Goal: Task Accomplishment & Management: Manage account settings

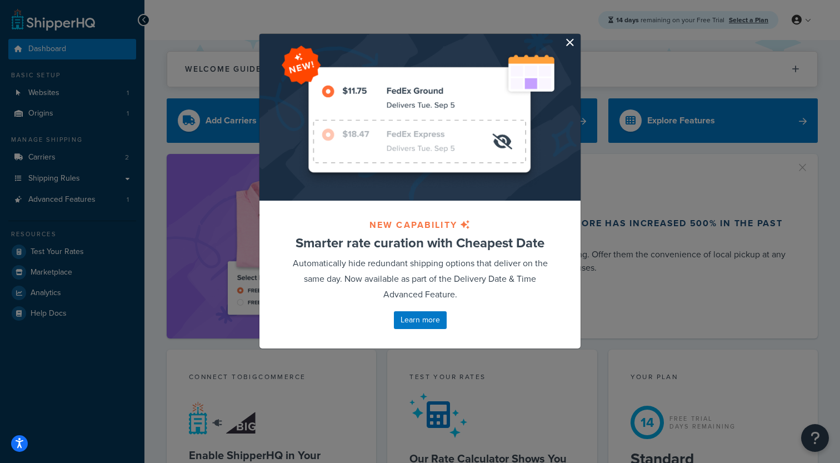
click at [578, 37] on button "button" at bounding box center [579, 35] width 3 height 3
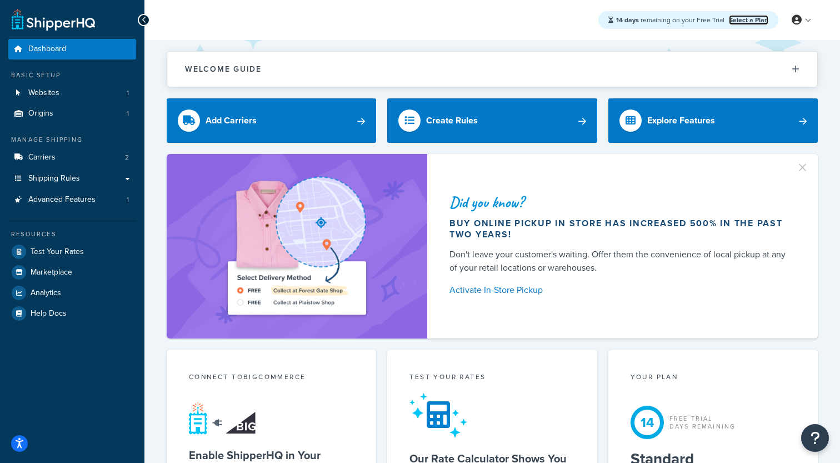
click at [743, 19] on link "Select a Plan" at bounding box center [748, 20] width 39 height 10
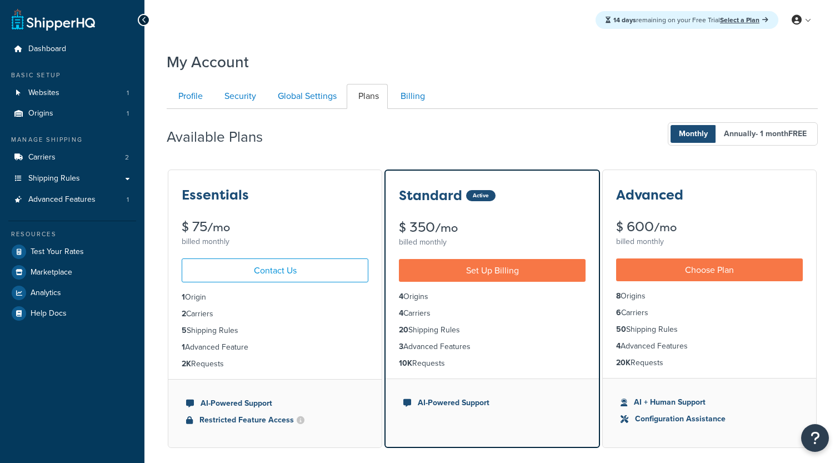
click at [293, 221] on div "$ 75 /mo" at bounding box center [275, 227] width 187 height 14
click at [94, 175] on link "Shipping Rules" at bounding box center [72, 178] width 128 height 21
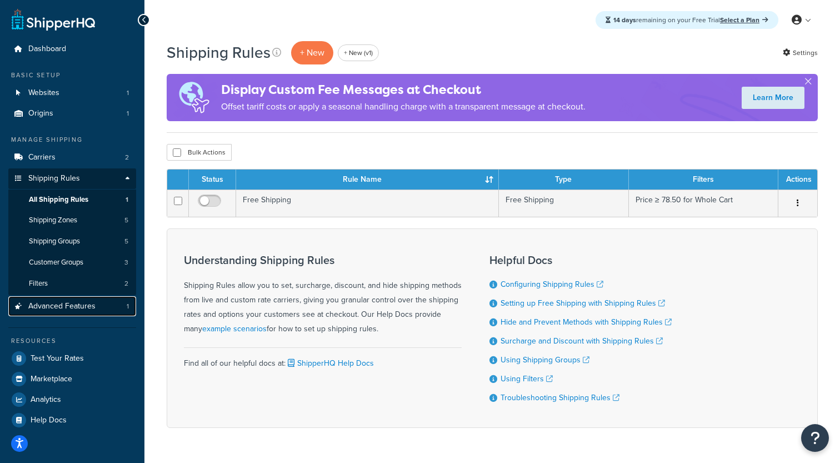
click at [100, 307] on link "Advanced Features 1" at bounding box center [72, 306] width 128 height 21
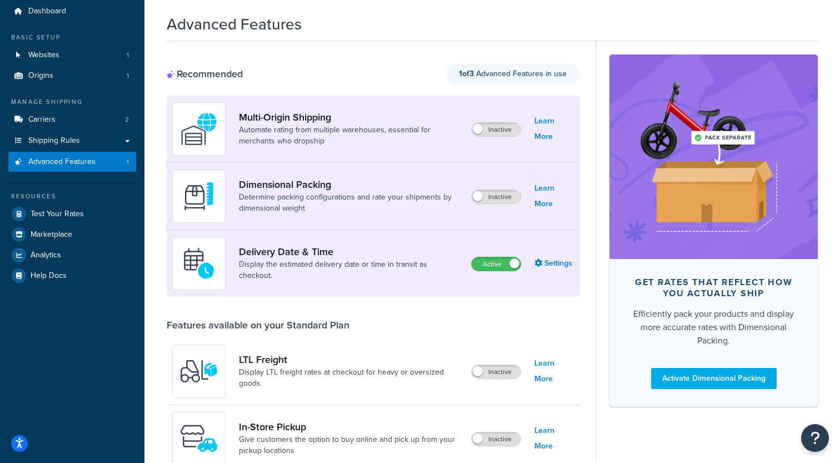
scroll to position [40, 0]
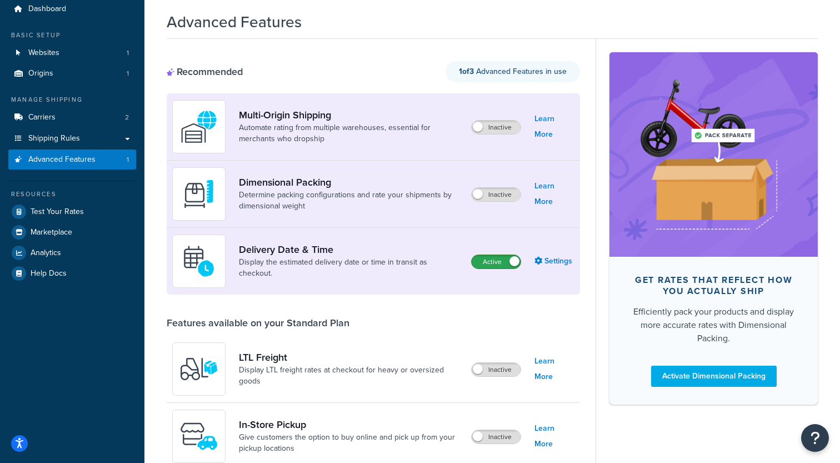
click at [481, 262] on label "Active" at bounding box center [496, 261] width 49 height 13
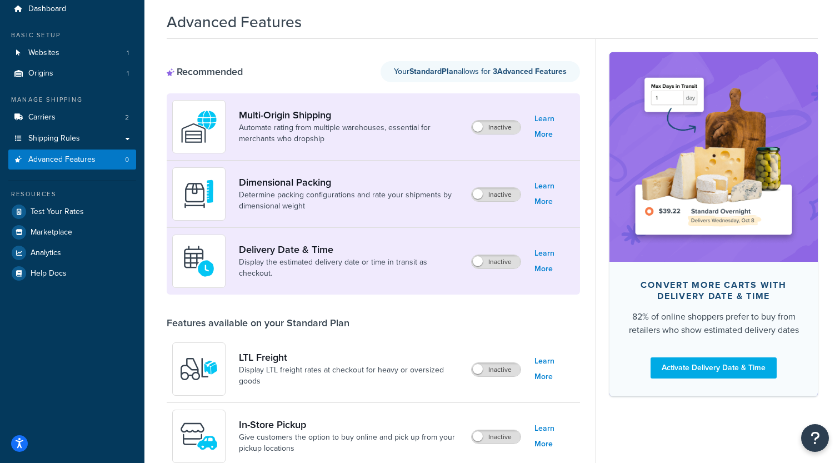
scroll to position [0, 0]
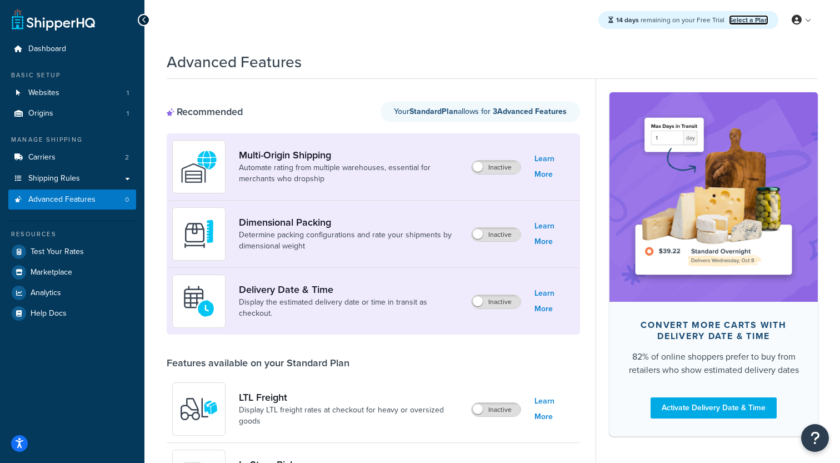
click at [752, 19] on link "Select a Plan" at bounding box center [748, 20] width 39 height 10
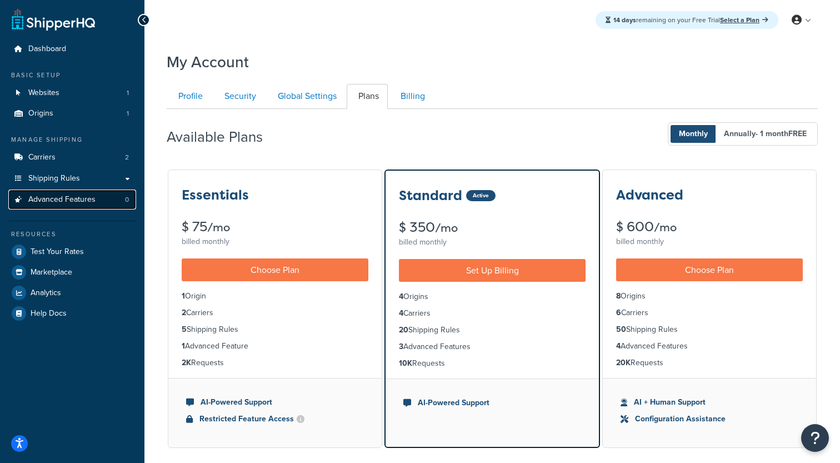
click at [94, 201] on span "Advanced Features" at bounding box center [61, 199] width 67 height 9
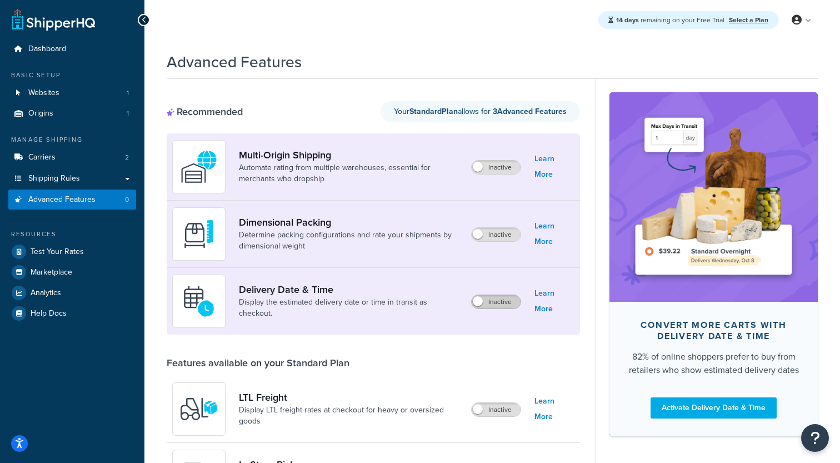
click at [496, 304] on label "Inactive" at bounding box center [496, 301] width 49 height 13
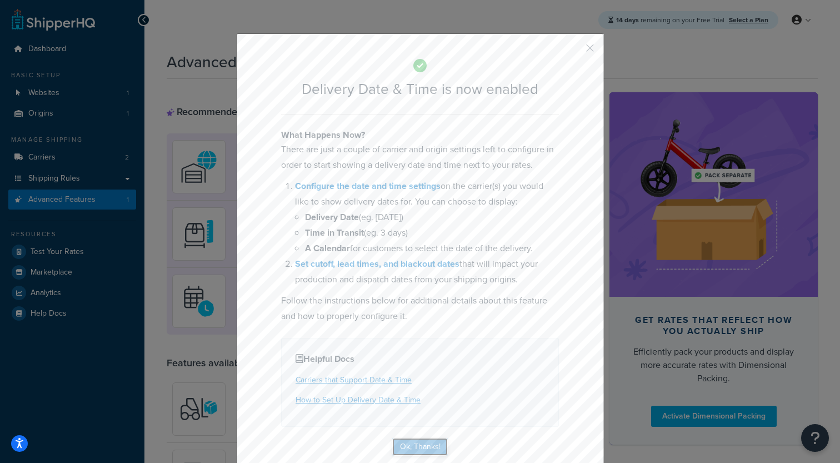
click at [415, 449] on button "Ok, Thanks!" at bounding box center [420, 447] width 56 height 18
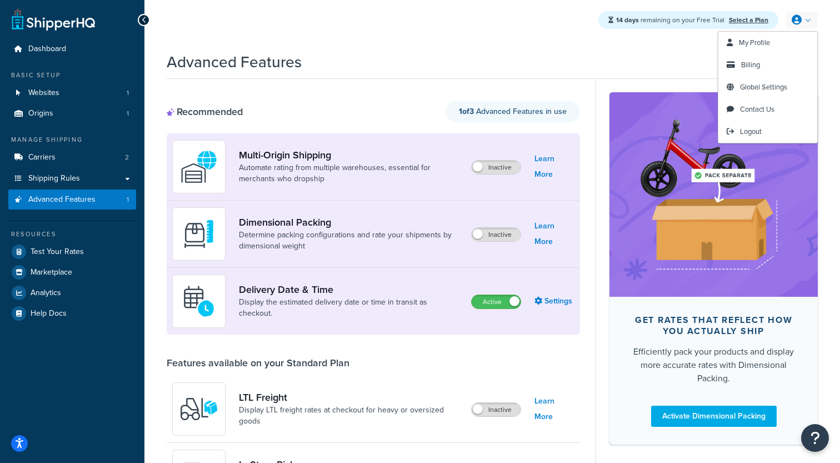
click at [804, 21] on link at bounding box center [803, 20] width 32 height 17
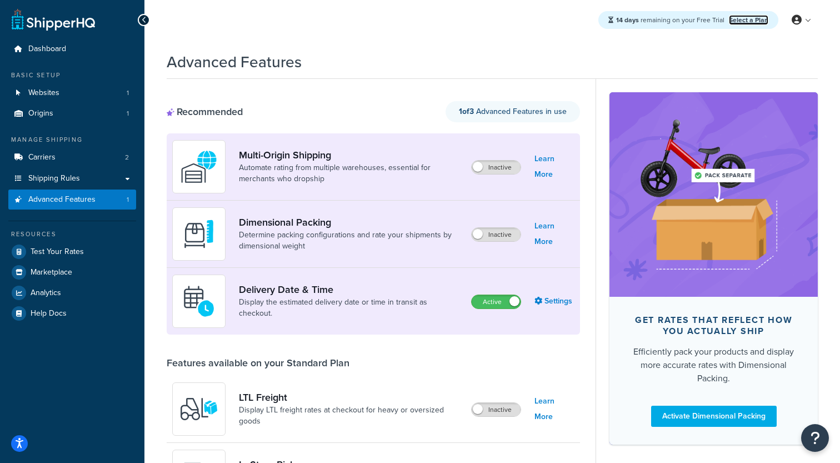
click at [743, 16] on link "Select a Plan" at bounding box center [748, 20] width 39 height 10
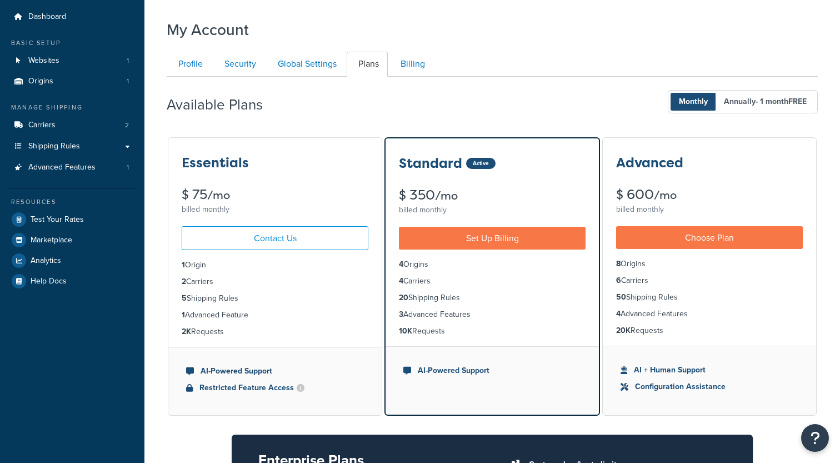
scroll to position [43, 0]
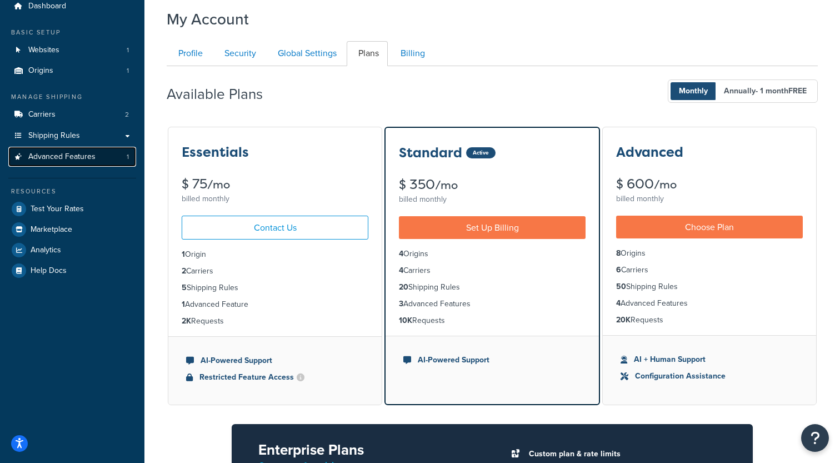
click at [94, 163] on link "Advanced Features 1" at bounding box center [72, 157] width 128 height 21
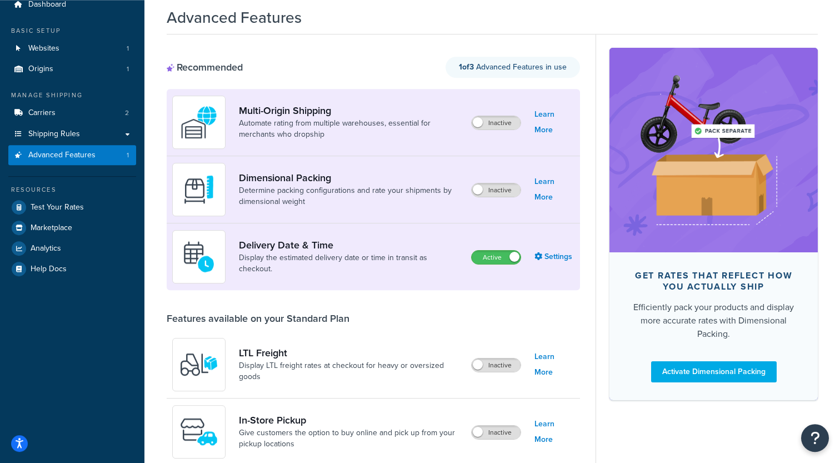
scroll to position [19, 0]
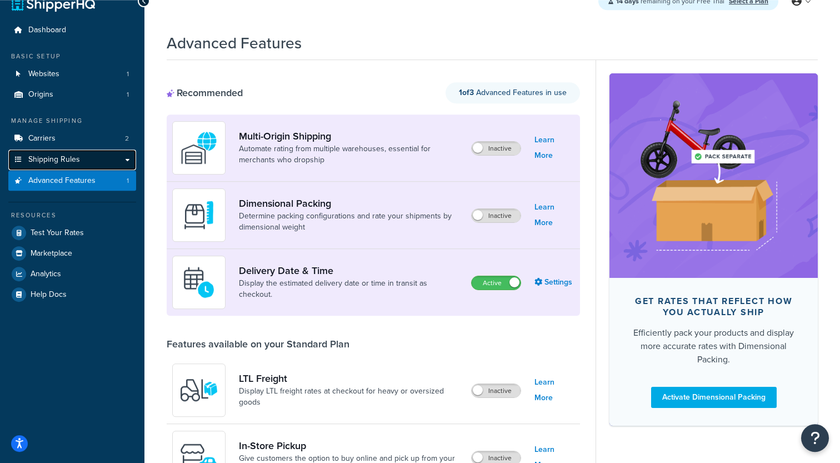
click at [90, 164] on link "Shipping Rules" at bounding box center [72, 160] width 128 height 21
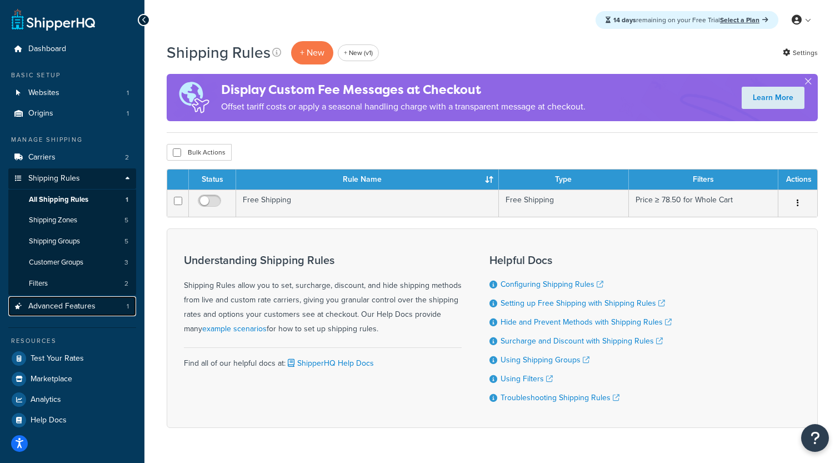
click at [74, 304] on span "Advanced Features" at bounding box center [61, 306] width 67 height 9
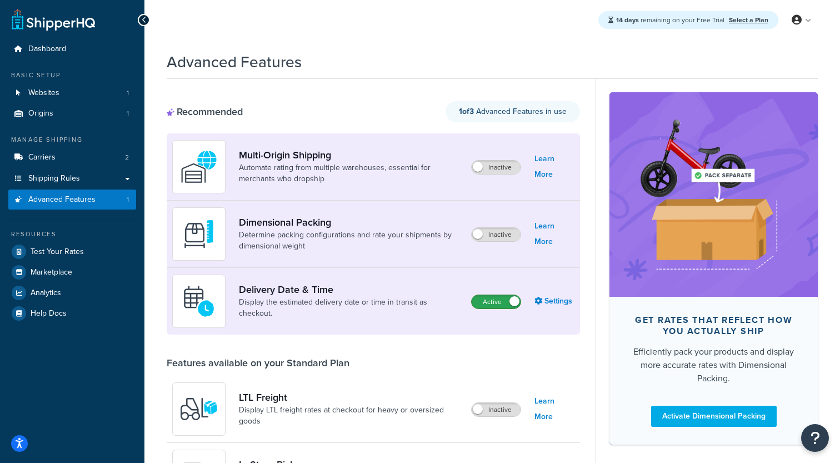
click at [486, 300] on label "Active" at bounding box center [496, 301] width 49 height 13
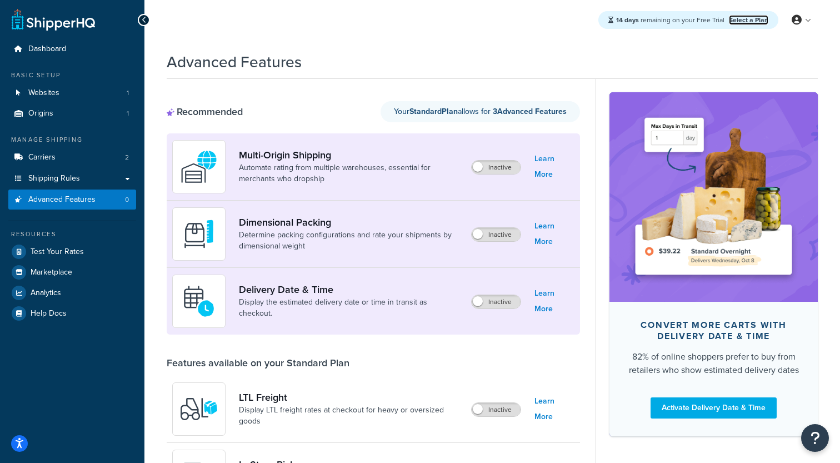
click at [750, 19] on link "Select a Plan" at bounding box center [748, 20] width 39 height 10
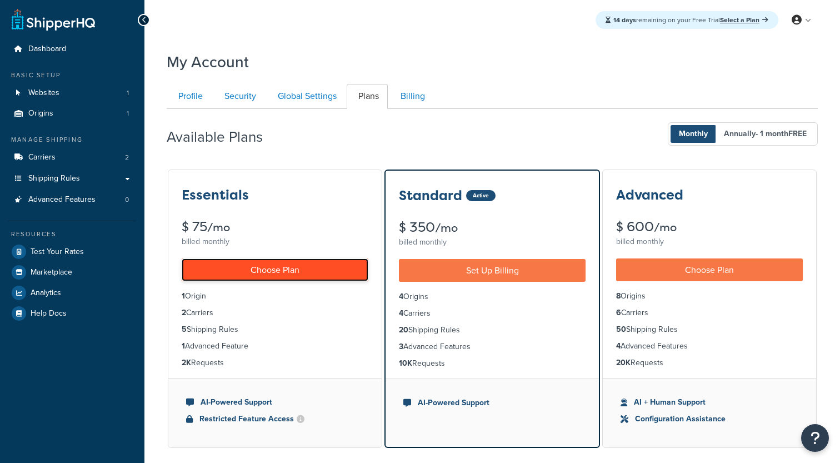
click at [271, 265] on link "Choose Plan" at bounding box center [275, 269] width 187 height 23
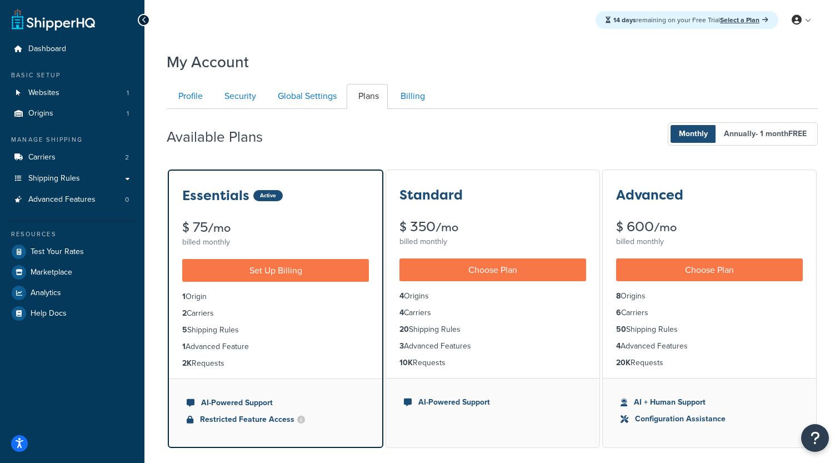
click at [314, 140] on div "Available Plans Monthly Annually - 1 month FREE" at bounding box center [492, 134] width 651 height 33
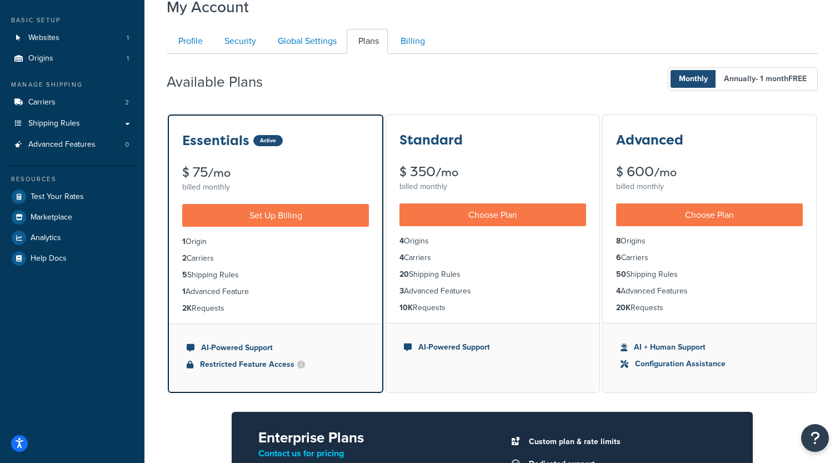
scroll to position [30, 0]
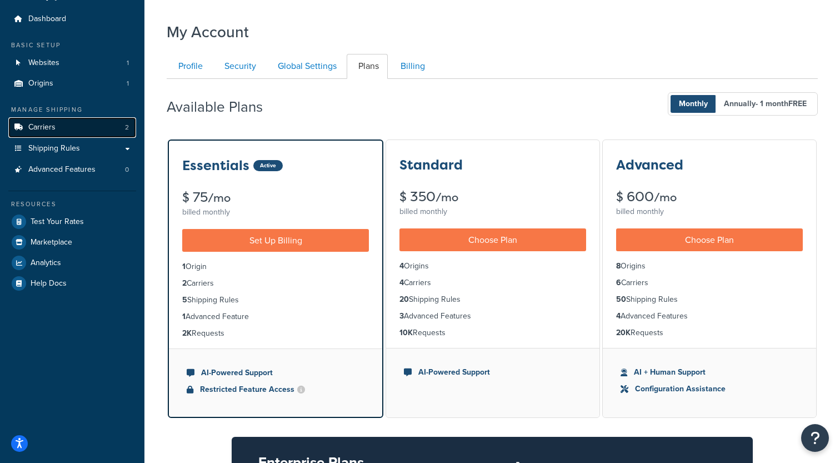
click at [90, 123] on link "Carriers 2" at bounding box center [72, 127] width 128 height 21
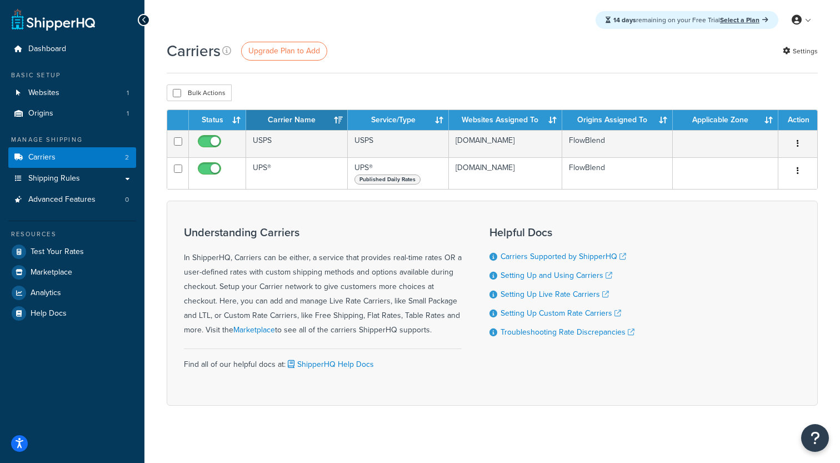
scroll to position [11, 0]
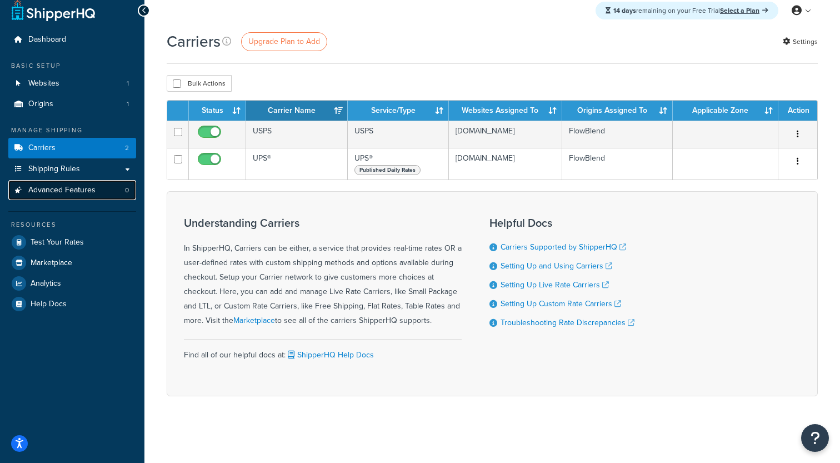
click at [73, 187] on span "Advanced Features" at bounding box center [61, 190] width 67 height 9
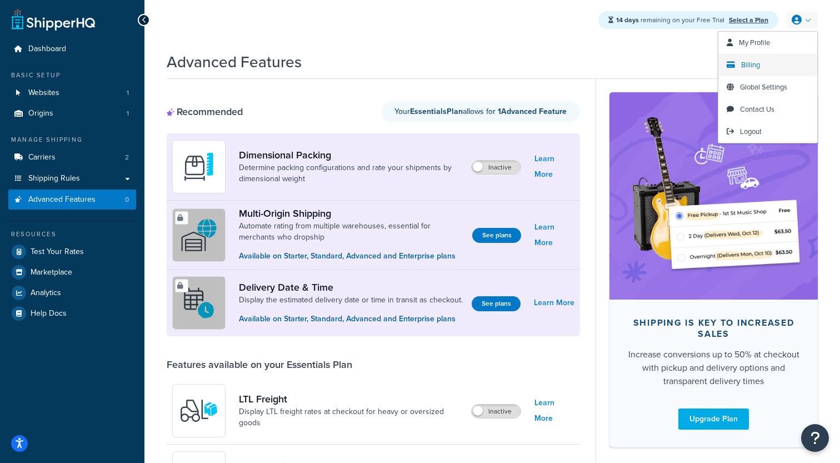
click at [759, 65] on span "Billing" at bounding box center [751, 64] width 19 height 11
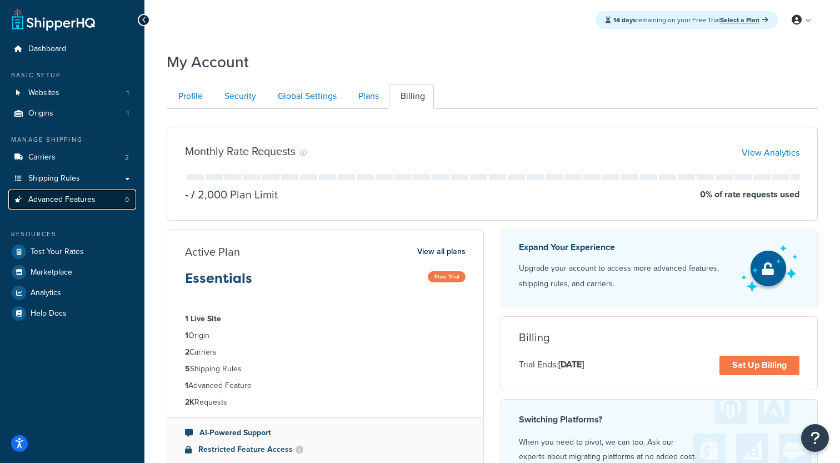
click at [96, 202] on link "Advanced Features 0" at bounding box center [72, 200] width 128 height 21
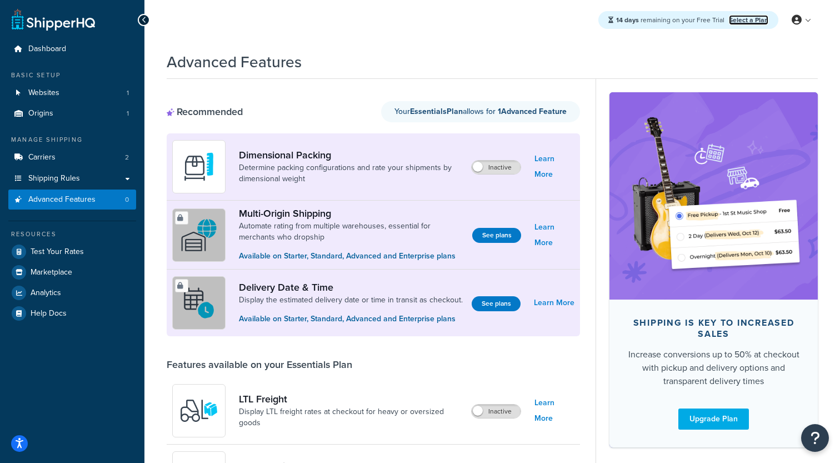
click at [740, 22] on link "Select a Plan" at bounding box center [748, 20] width 39 height 10
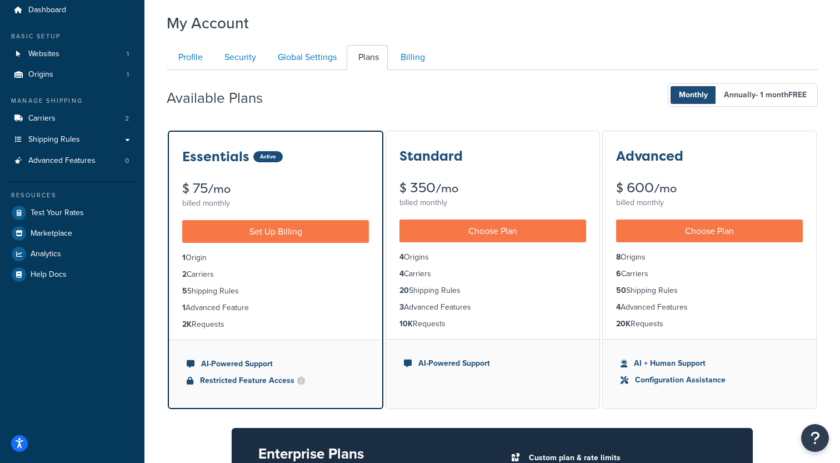
scroll to position [56, 0]
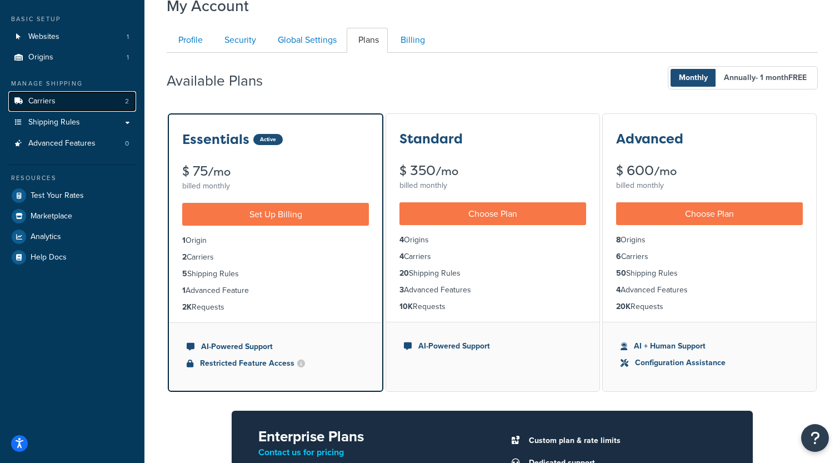
click at [101, 107] on link "Carriers 2" at bounding box center [72, 101] width 128 height 21
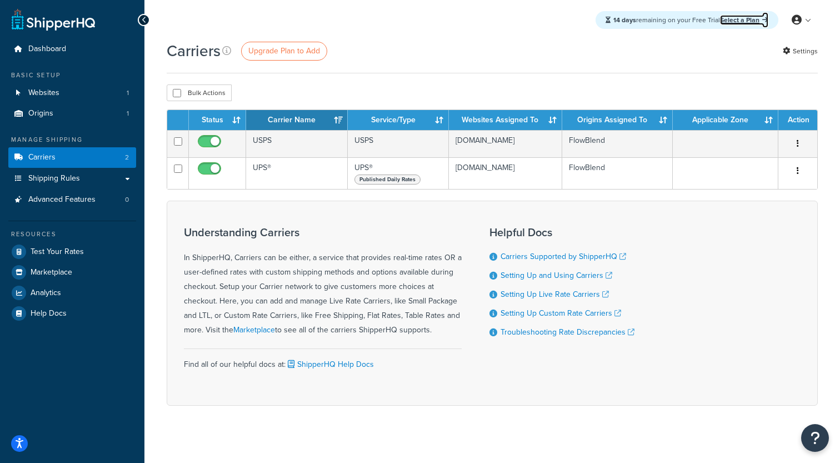
click at [748, 22] on link "Select a Plan" at bounding box center [744, 20] width 48 height 10
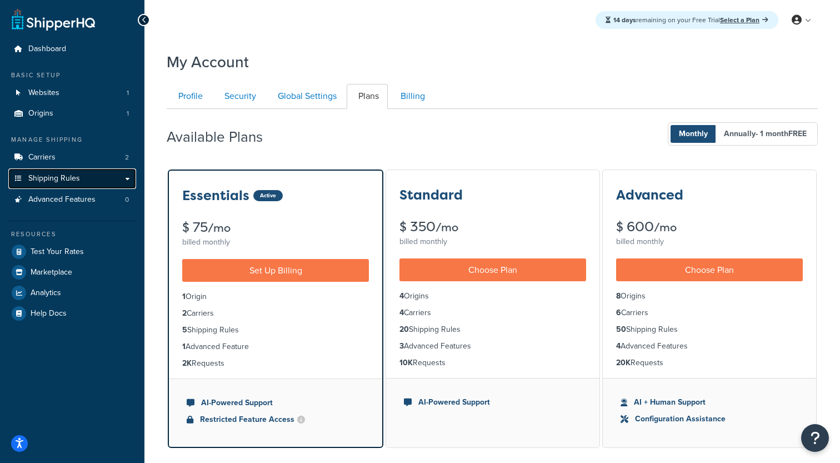
click at [117, 181] on link "Shipping Rules" at bounding box center [72, 178] width 128 height 21
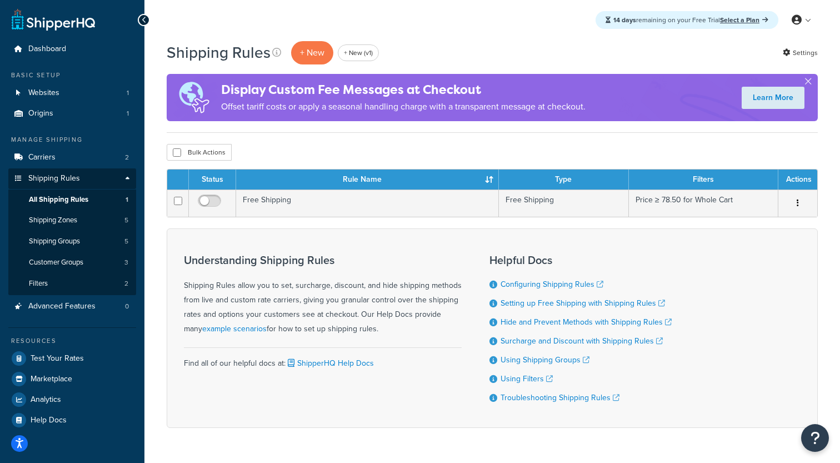
click at [285, 224] on form "Status Rule Name Type Filters Actions Free Shipping Free Shipping Price ≥ 78.50…" at bounding box center [492, 298] width 651 height 259
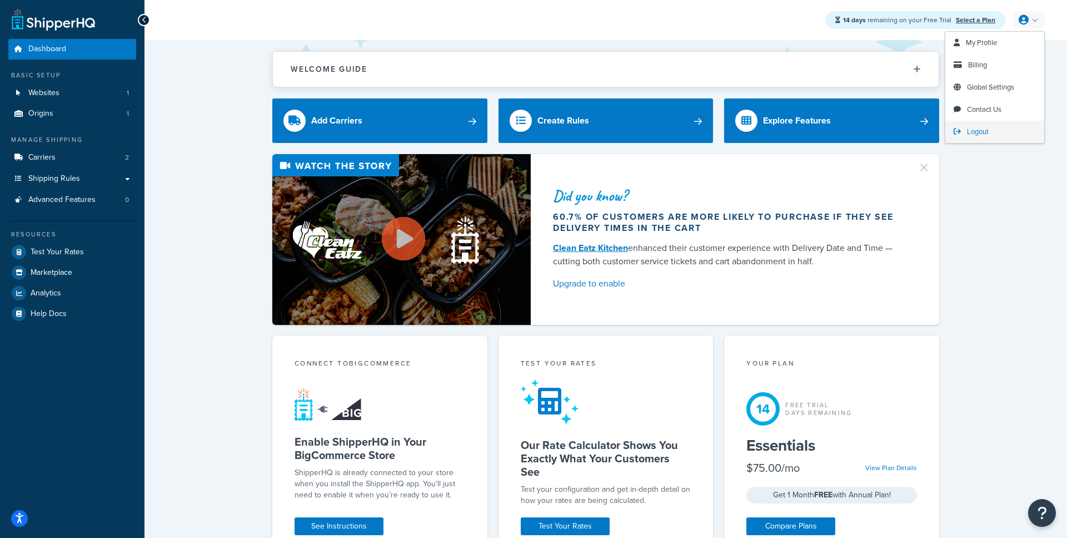
click at [973, 129] on span "Logout" at bounding box center [978, 131] width 22 height 11
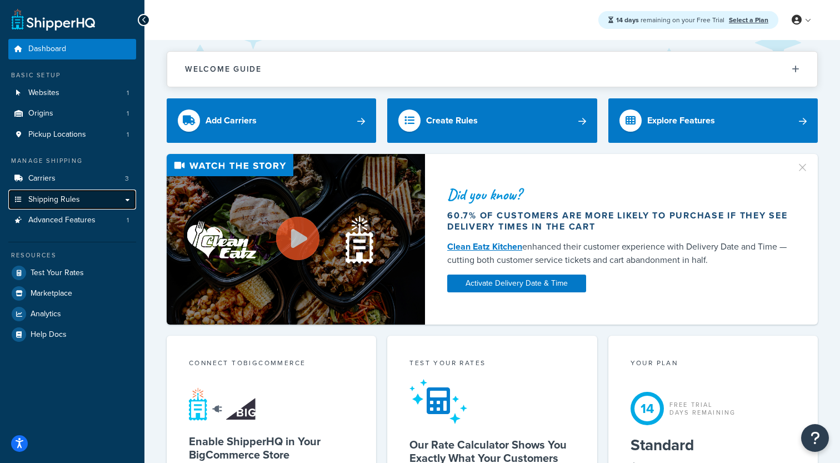
click at [96, 195] on link "Shipping Rules" at bounding box center [72, 200] width 128 height 21
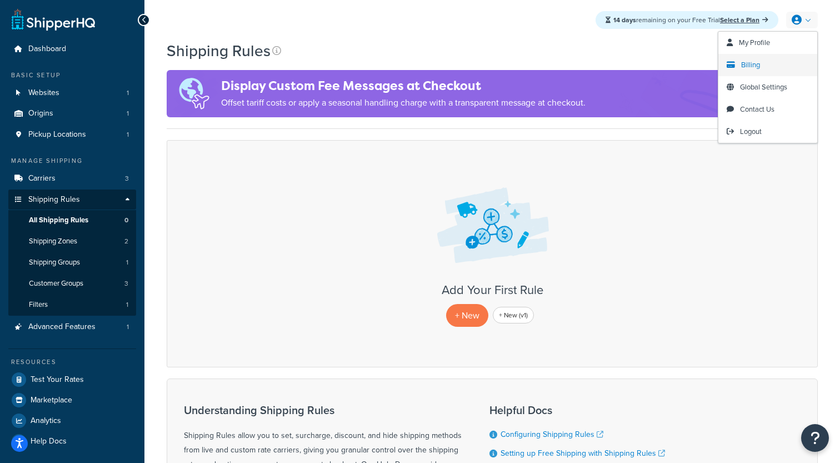
click at [754, 69] on span "Billing" at bounding box center [751, 64] width 19 height 11
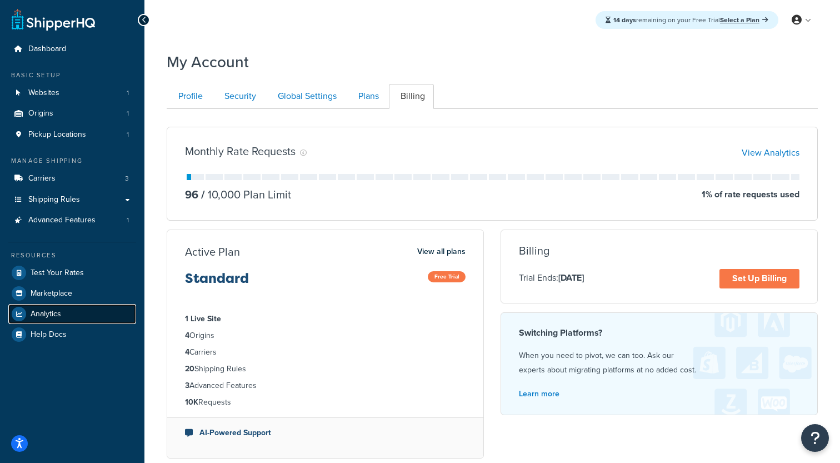
click at [53, 313] on span "Analytics" at bounding box center [46, 314] width 31 height 9
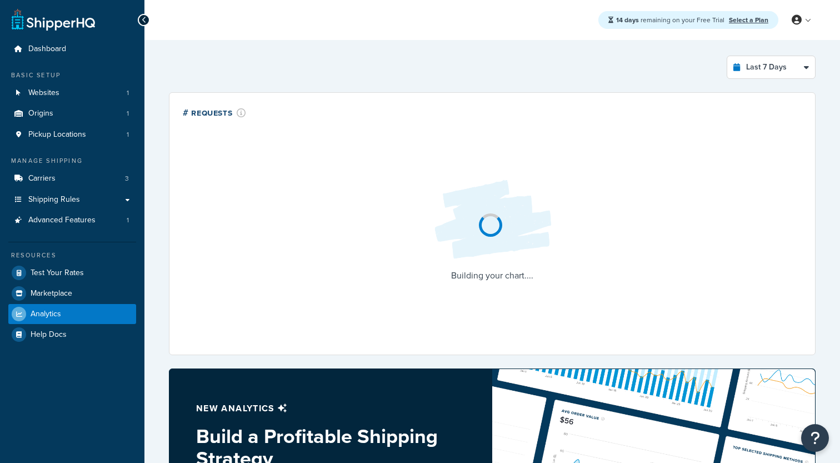
select select "last_7_days"
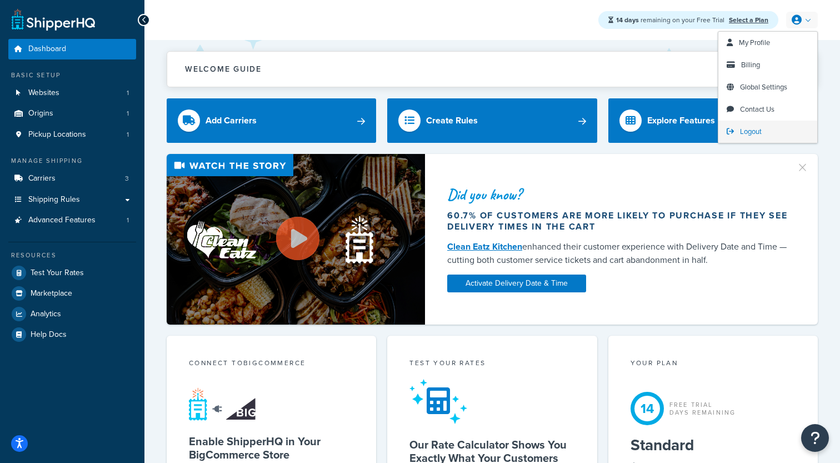
click at [748, 131] on span "Logout" at bounding box center [751, 131] width 22 height 11
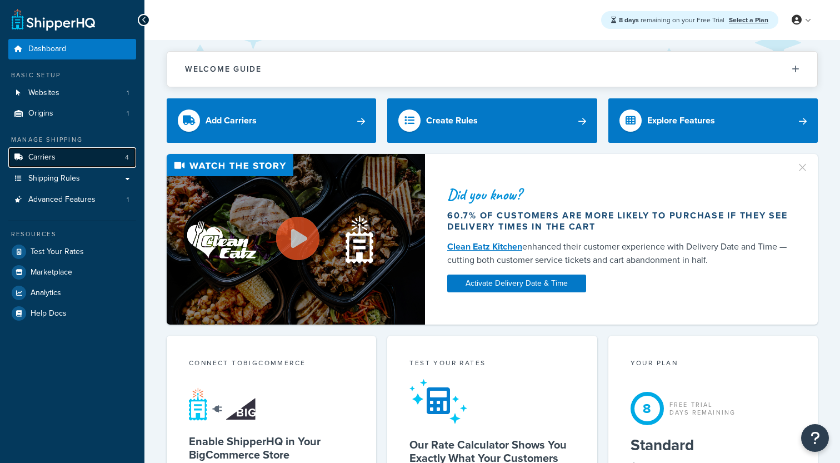
click at [70, 161] on link "Carriers 4" at bounding box center [72, 157] width 128 height 21
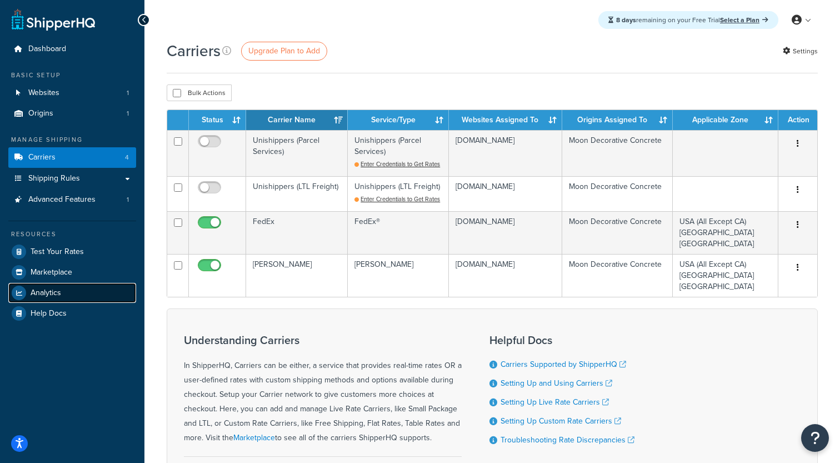
click at [105, 297] on link "Analytics" at bounding box center [72, 293] width 128 height 20
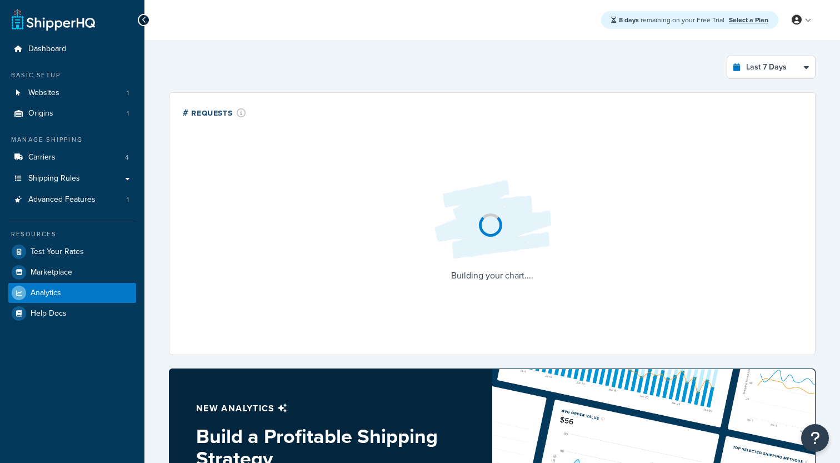
select select "last_7_days"
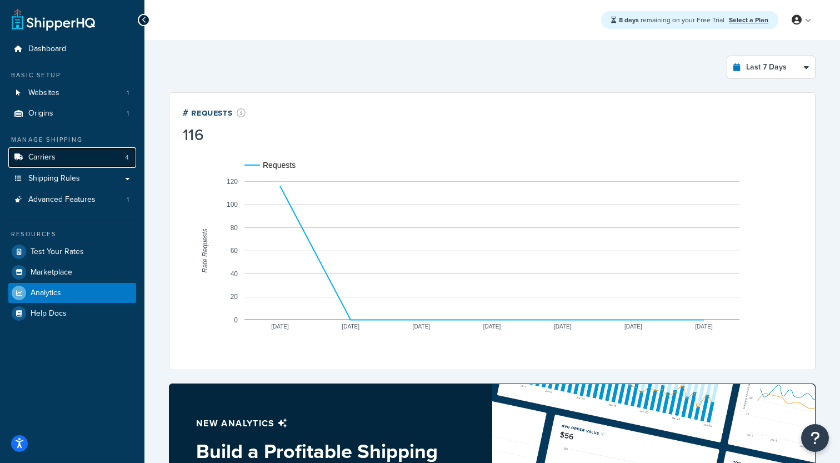
click at [101, 162] on link "Carriers 4" at bounding box center [72, 157] width 128 height 21
